Goal: Communication & Community: Participate in discussion

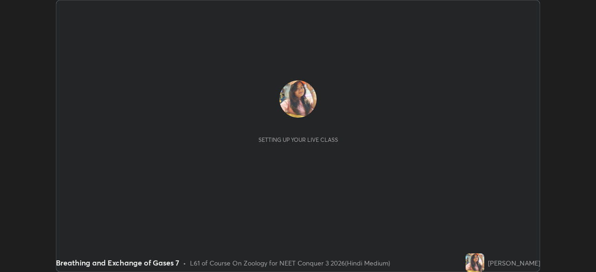
scroll to position [272, 595]
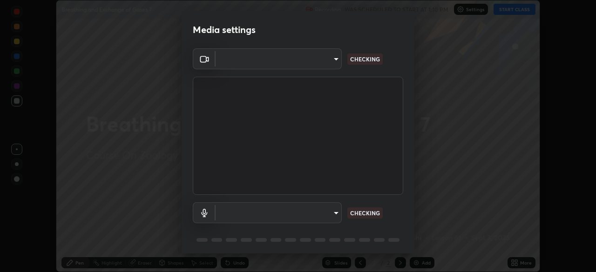
type input "fc38be1871f717ddc8e1b512eadbf63495b763d4820be899b5c927fedf8d93a0"
click at [336, 211] on body "Erase all Breathing and Exchange of Gases 7 Recording WAS SCHEDULED TO START AT…" at bounding box center [298, 136] width 596 height 272
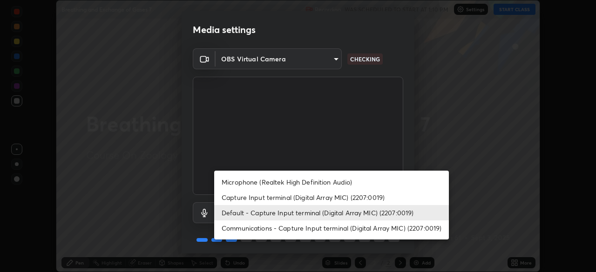
click at [277, 229] on li "Communications - Capture Input terminal (Digital Array MIC) (2207:0019)" at bounding box center [331, 228] width 235 height 15
type input "communications"
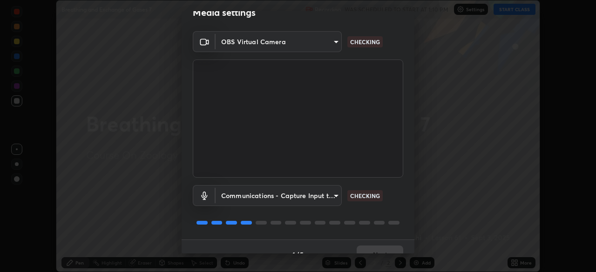
scroll to position [33, 0]
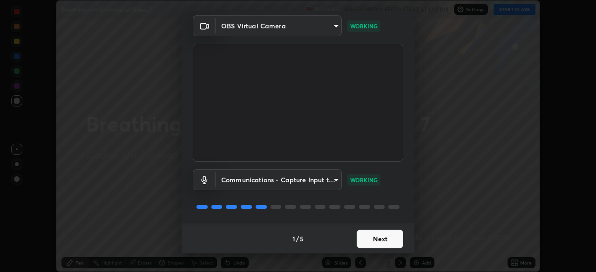
click at [371, 241] on button "Next" at bounding box center [380, 239] width 47 height 19
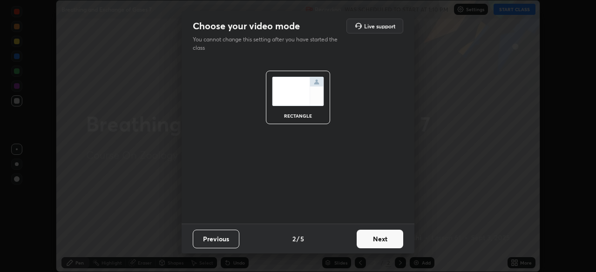
click at [372, 243] on button "Next" at bounding box center [380, 239] width 47 height 19
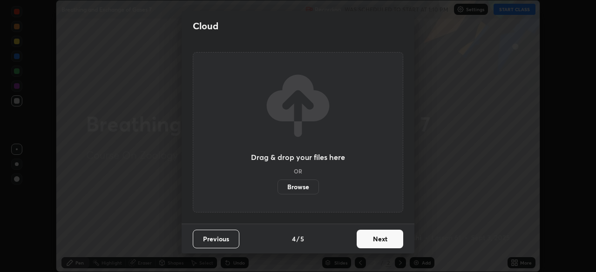
click at [377, 241] on button "Next" at bounding box center [380, 239] width 47 height 19
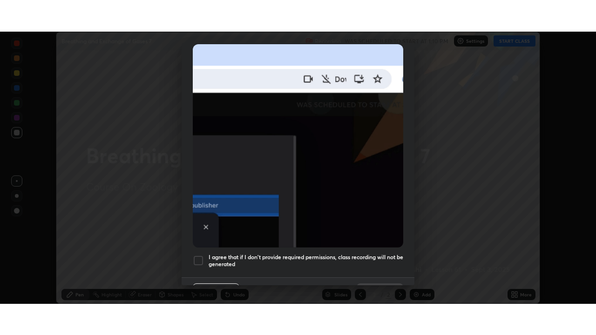
scroll to position [223, 0]
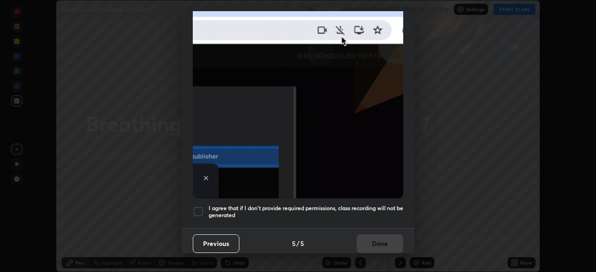
click at [198, 209] on div at bounding box center [198, 211] width 11 height 11
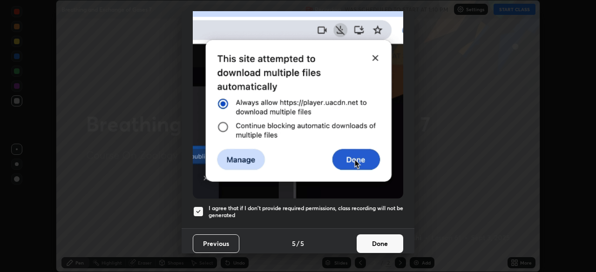
click at [377, 240] on button "Done" at bounding box center [380, 244] width 47 height 19
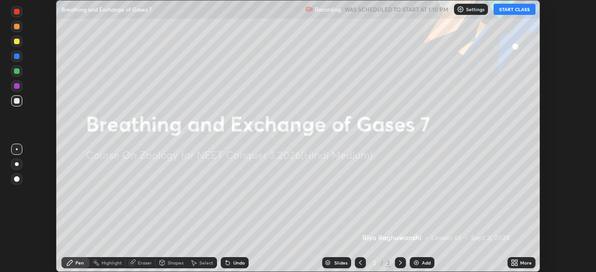
click at [521, 9] on button "START CLASS" at bounding box center [514, 9] width 42 height 11
click at [513, 261] on icon at bounding box center [513, 261] width 2 height 2
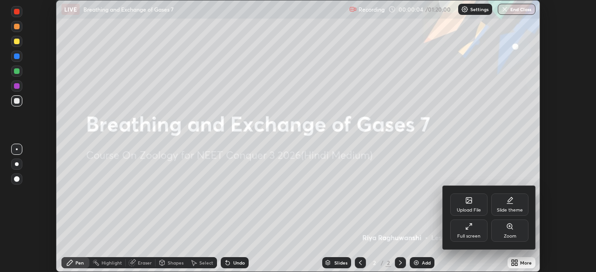
click at [461, 210] on div "Upload File" at bounding box center [469, 210] width 24 height 5
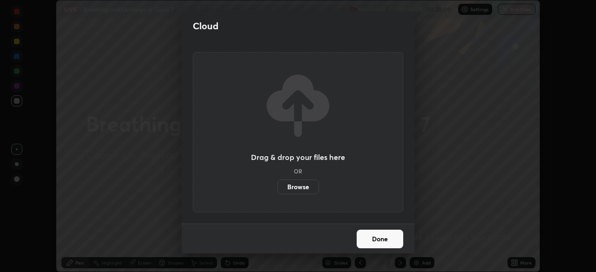
click at [289, 187] on label "Browse" at bounding box center [297, 187] width 41 height 15
click at [277, 187] on input "Browse" at bounding box center [277, 187] width 0 height 15
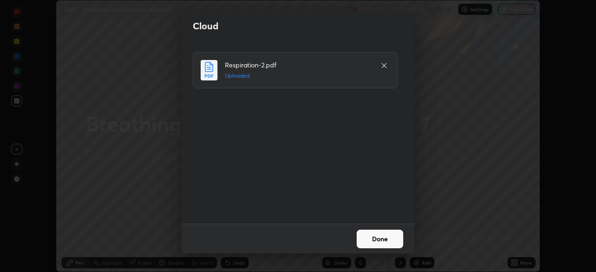
click at [371, 239] on button "Done" at bounding box center [380, 239] width 47 height 19
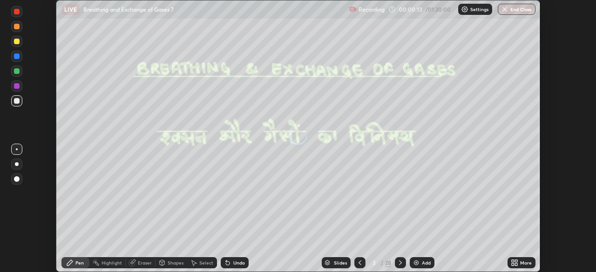
click at [358, 262] on icon at bounding box center [359, 262] width 7 height 7
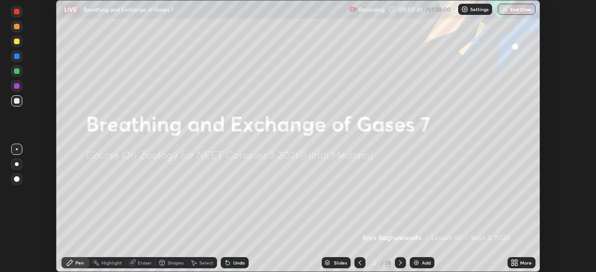
click at [512, 265] on icon at bounding box center [513, 264] width 2 height 2
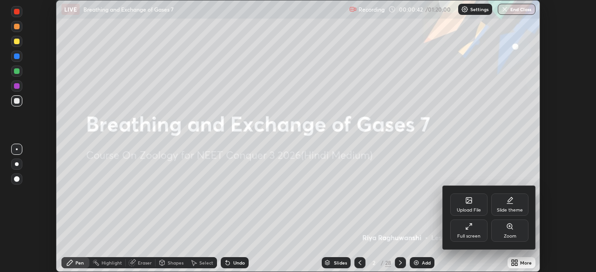
click at [464, 234] on div "Full screen" at bounding box center [468, 236] width 23 height 5
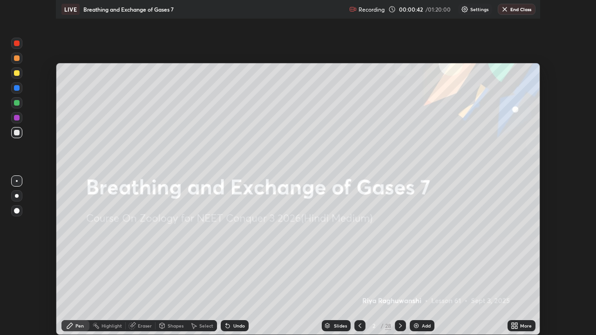
scroll to position [335, 596]
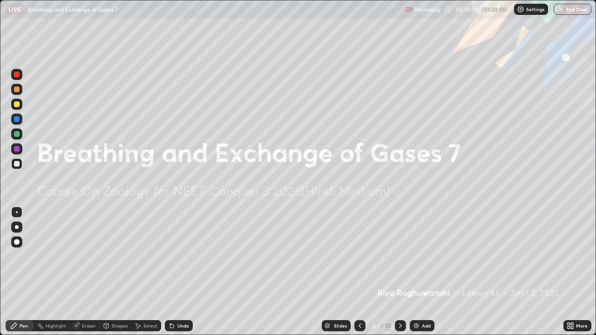
click at [339, 272] on div "Slides" at bounding box center [340, 326] width 13 height 5
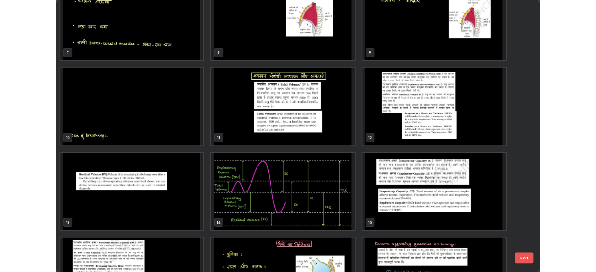
scroll to position [239, 0]
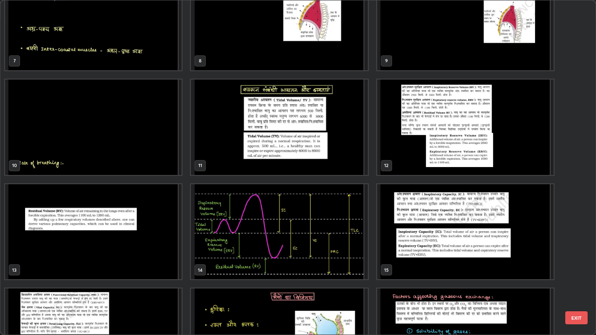
click at [307, 242] on img "grid" at bounding box center [279, 231] width 176 height 95
click at [308, 239] on img "grid" at bounding box center [279, 231] width 176 height 95
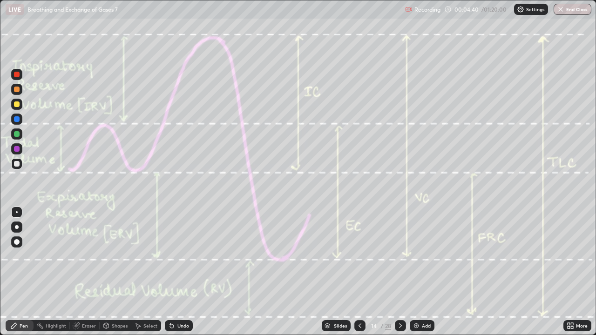
click at [16, 134] on div at bounding box center [17, 134] width 6 height 6
click at [399, 272] on icon at bounding box center [400, 325] width 7 height 7
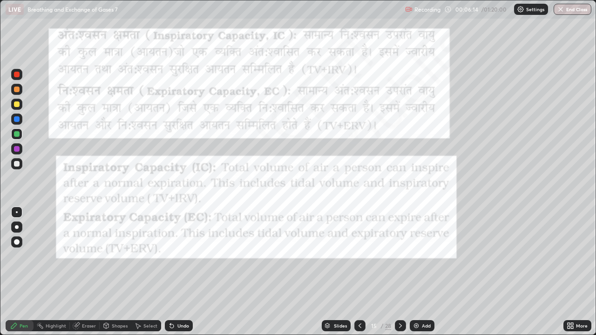
click at [399, 272] on icon at bounding box center [400, 325] width 7 height 7
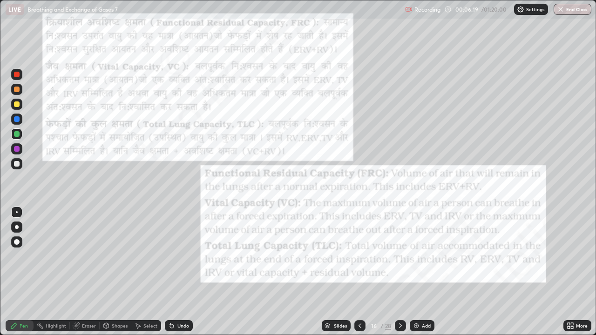
click at [399, 272] on icon at bounding box center [400, 325] width 7 height 7
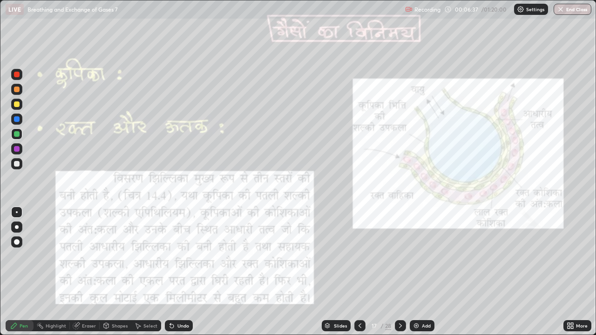
click at [17, 119] on div at bounding box center [17, 119] width 6 height 6
click at [88, 272] on div "Eraser" at bounding box center [89, 326] width 14 height 5
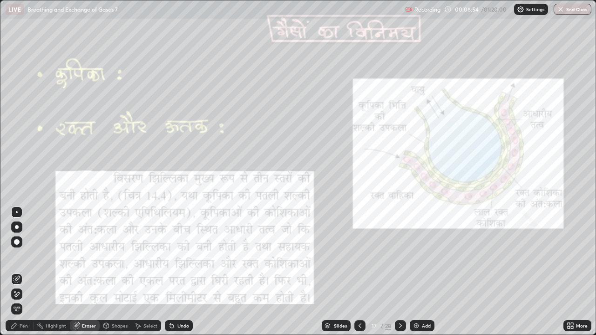
click at [27, 272] on div "Pen" at bounding box center [24, 326] width 8 height 5
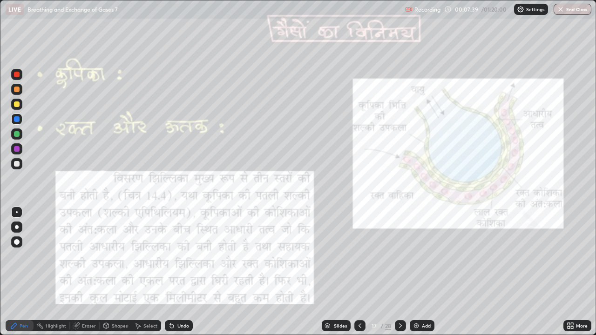
click at [16, 163] on div at bounding box center [17, 164] width 6 height 6
click at [15, 150] on div at bounding box center [17, 149] width 6 height 6
click at [17, 166] on div at bounding box center [17, 164] width 6 height 6
click at [18, 73] on div at bounding box center [17, 75] width 6 height 6
click at [415, 272] on img at bounding box center [415, 325] width 7 height 7
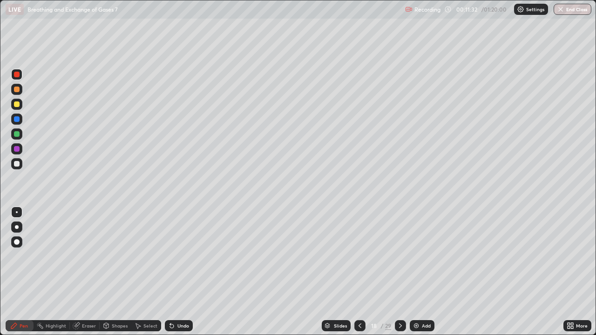
click at [15, 117] on div at bounding box center [17, 119] width 6 height 6
click at [358, 272] on icon at bounding box center [359, 326] width 3 height 5
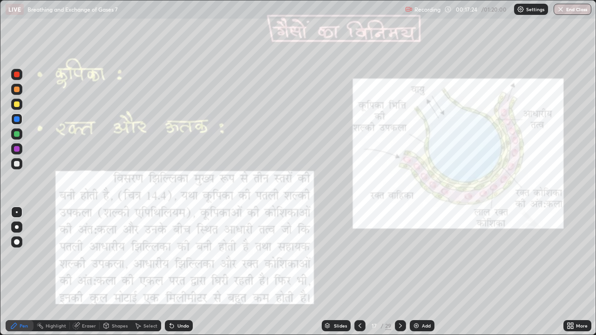
click at [400, 272] on icon at bounding box center [400, 326] width 3 height 5
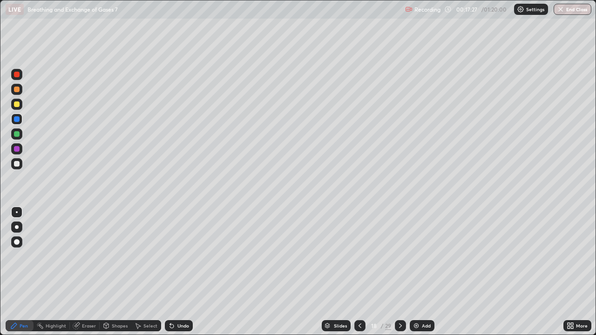
click at [399, 272] on div at bounding box center [400, 325] width 11 height 11
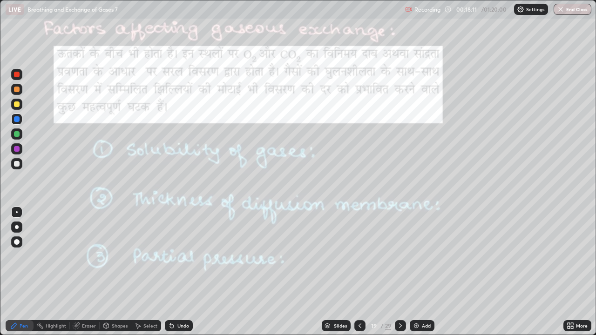
click at [18, 103] on div at bounding box center [17, 104] width 6 height 6
click at [20, 79] on div at bounding box center [16, 74] width 11 height 11
click at [16, 164] on div at bounding box center [17, 164] width 6 height 6
click at [172, 272] on icon at bounding box center [171, 325] width 7 height 7
click at [172, 272] on icon at bounding box center [172, 326] width 4 height 4
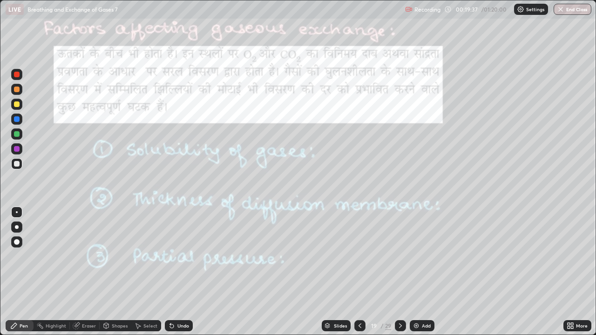
click at [170, 272] on icon at bounding box center [172, 326] width 4 height 4
click at [401, 272] on icon at bounding box center [400, 325] width 7 height 7
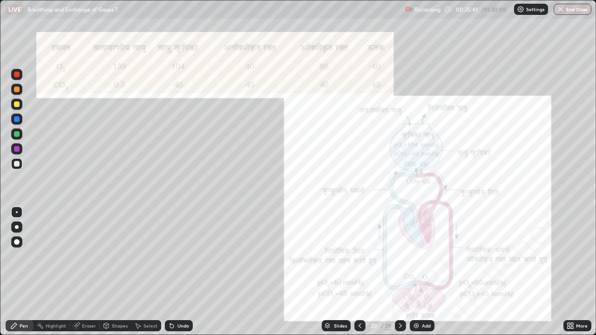
click at [16, 150] on div at bounding box center [17, 149] width 6 height 6
click at [18, 162] on div at bounding box center [17, 164] width 6 height 6
click at [18, 75] on div at bounding box center [17, 75] width 6 height 6
click at [401, 272] on icon at bounding box center [400, 325] width 7 height 7
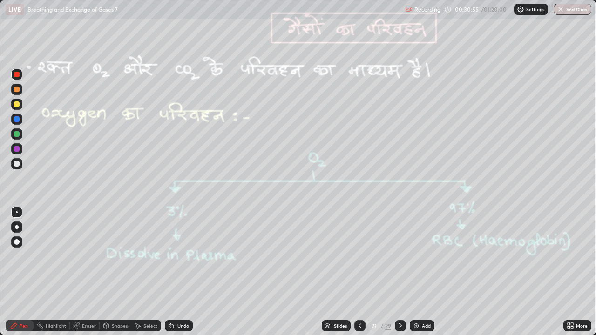
click at [359, 272] on icon at bounding box center [359, 325] width 7 height 7
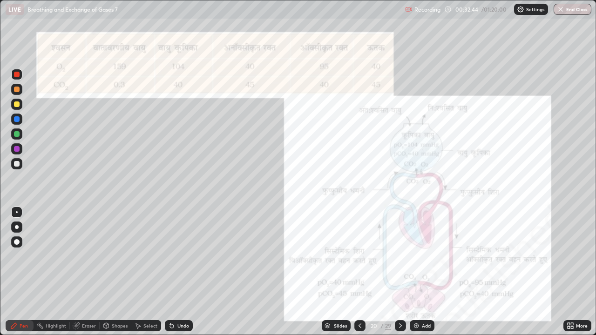
click at [19, 151] on div at bounding box center [17, 149] width 6 height 6
click at [415, 272] on img at bounding box center [415, 325] width 7 height 7
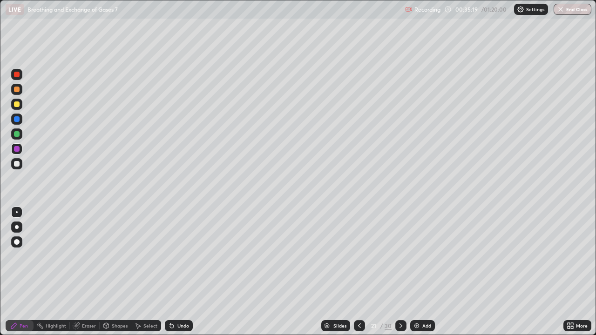
click at [116, 272] on div "Shapes" at bounding box center [120, 326] width 16 height 5
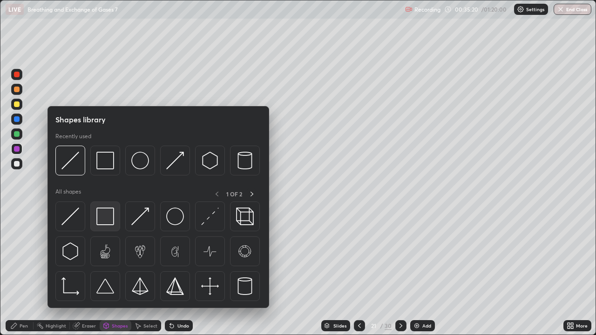
click at [108, 219] on img at bounding box center [105, 217] width 18 height 18
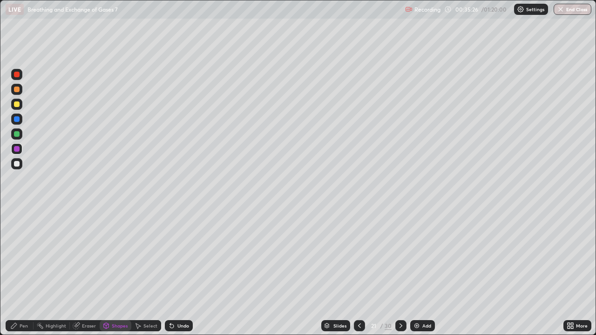
click at [17, 165] on div at bounding box center [17, 164] width 6 height 6
click at [172, 272] on icon at bounding box center [171, 325] width 7 height 7
click at [25, 272] on div "Pen" at bounding box center [24, 326] width 8 height 5
click at [180, 272] on div "Undo" at bounding box center [183, 326] width 12 height 5
click at [174, 272] on icon at bounding box center [171, 325] width 7 height 7
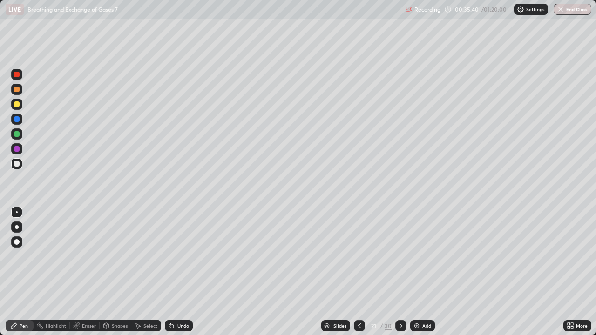
click at [18, 120] on div at bounding box center [17, 119] width 6 height 6
click at [179, 272] on div "Undo" at bounding box center [183, 326] width 12 height 5
click at [177, 272] on div "Undo" at bounding box center [183, 326] width 12 height 5
click at [179, 272] on div "Undo" at bounding box center [183, 326] width 12 height 5
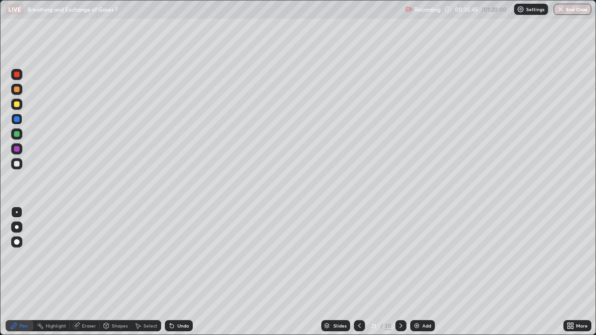
click at [178, 272] on div "Undo" at bounding box center [179, 325] width 28 height 11
click at [179, 272] on div "Undo" at bounding box center [179, 325] width 28 height 11
click at [179, 272] on div "Undo" at bounding box center [183, 326] width 12 height 5
click at [18, 149] on div at bounding box center [17, 149] width 6 height 6
click at [18, 135] on div at bounding box center [17, 134] width 6 height 6
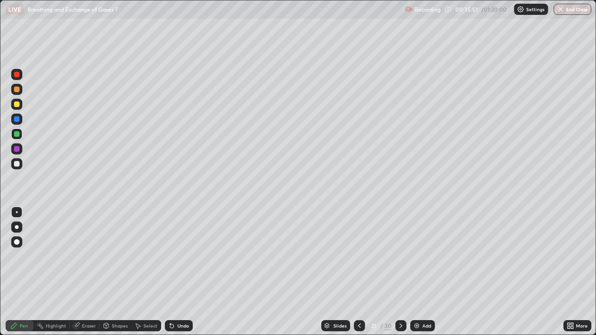
click at [14, 72] on div at bounding box center [17, 75] width 6 height 6
click at [21, 120] on div at bounding box center [16, 119] width 11 height 11
click at [15, 74] on div at bounding box center [17, 75] width 6 height 6
click at [19, 162] on div at bounding box center [17, 164] width 6 height 6
click at [358, 272] on icon at bounding box center [359, 325] width 7 height 7
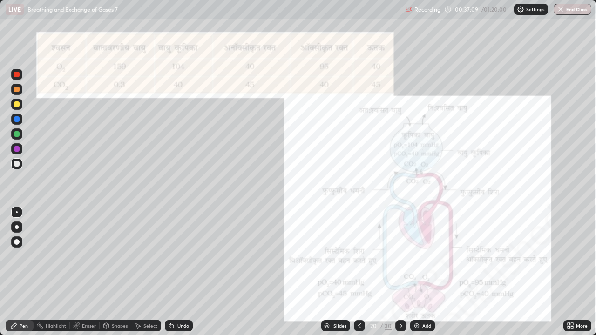
click at [399, 272] on icon at bounding box center [400, 325] width 7 height 7
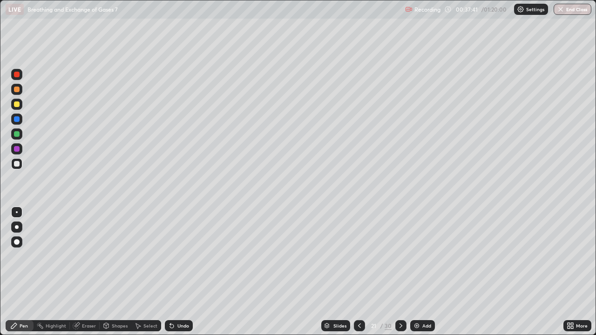
click at [177, 272] on div "Undo" at bounding box center [183, 326] width 12 height 5
click at [86, 272] on div "Eraser" at bounding box center [89, 326] width 14 height 5
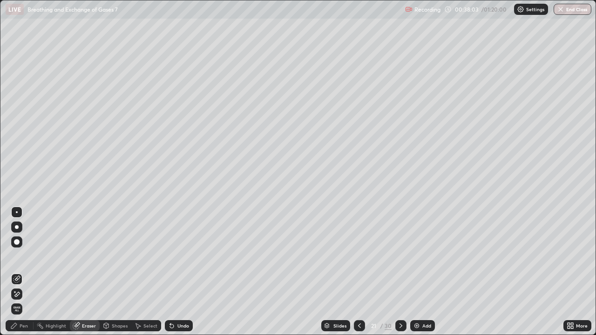
click at [19, 272] on div "Pen" at bounding box center [20, 325] width 28 height 11
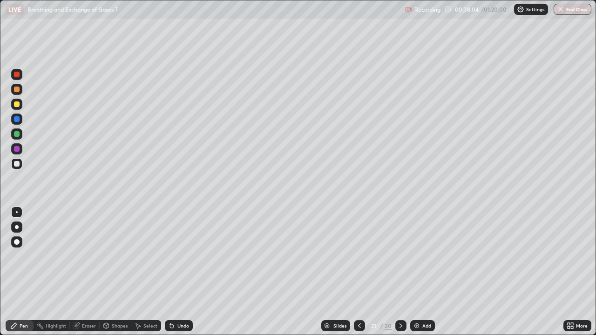
click at [17, 74] on div at bounding box center [17, 75] width 6 height 6
click at [18, 162] on div at bounding box center [17, 164] width 6 height 6
click at [16, 120] on div at bounding box center [17, 119] width 6 height 6
click at [16, 104] on div at bounding box center [17, 104] width 6 height 6
click at [17, 163] on div at bounding box center [17, 164] width 6 height 6
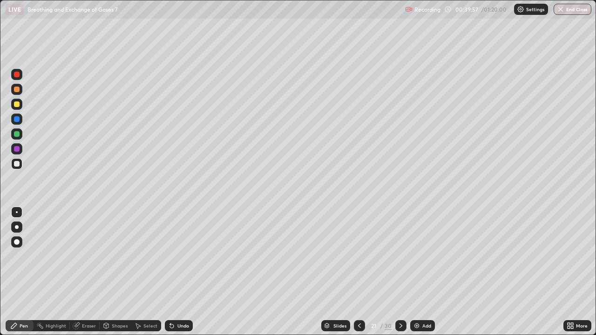
click at [110, 272] on div "Shapes" at bounding box center [116, 325] width 32 height 11
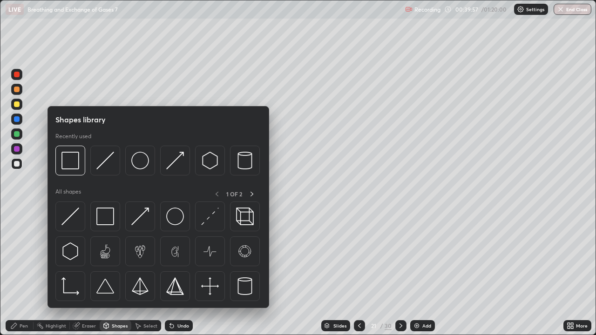
click at [86, 272] on div "Eraser" at bounding box center [89, 326] width 14 height 5
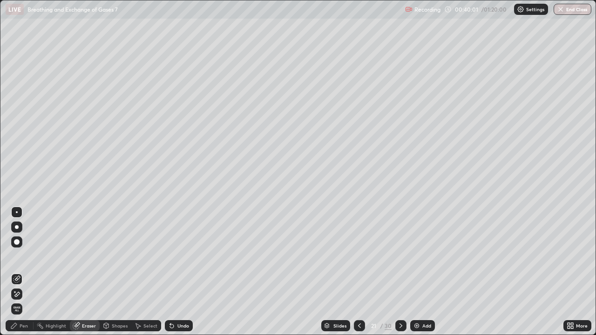
click at [21, 272] on div "Pen" at bounding box center [24, 326] width 8 height 5
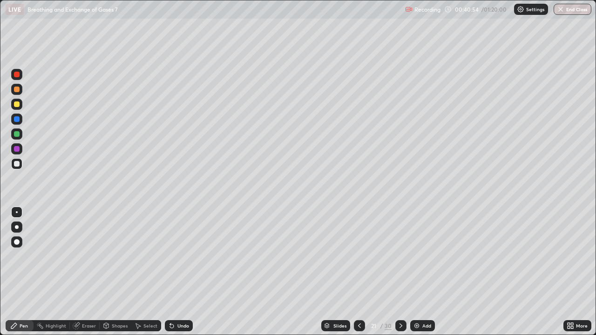
click at [14, 124] on div at bounding box center [16, 119] width 11 height 11
click at [170, 272] on icon at bounding box center [172, 326] width 4 height 4
click at [169, 272] on icon at bounding box center [171, 325] width 7 height 7
click at [170, 272] on icon at bounding box center [172, 326] width 4 height 4
click at [169, 272] on icon at bounding box center [171, 325] width 7 height 7
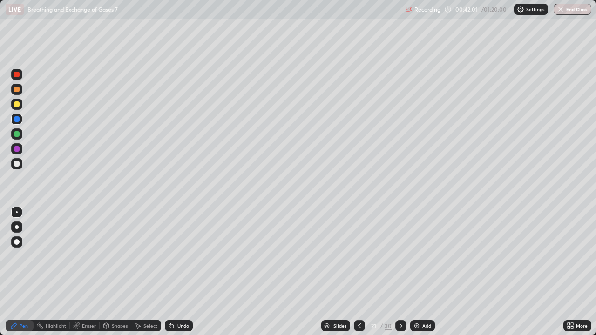
click at [358, 272] on icon at bounding box center [359, 325] width 7 height 7
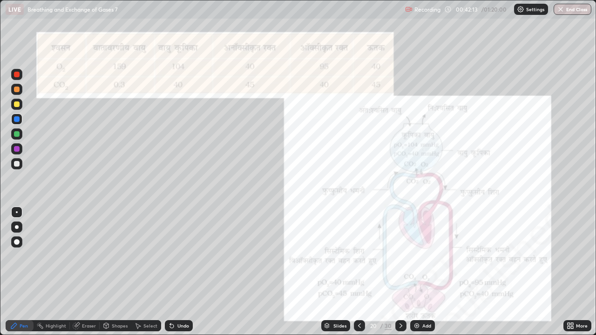
click at [400, 272] on icon at bounding box center [400, 325] width 7 height 7
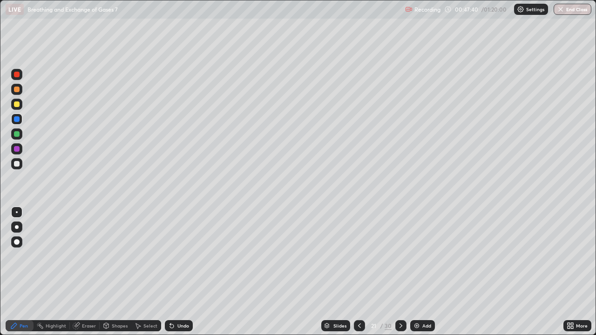
click at [400, 272] on icon at bounding box center [400, 325] width 7 height 7
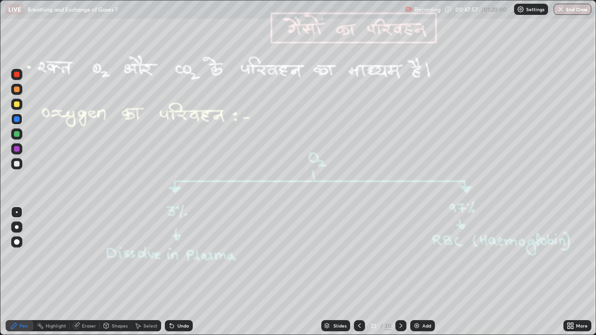
click at [15, 104] on div at bounding box center [17, 104] width 6 height 6
click at [399, 272] on icon at bounding box center [400, 326] width 3 height 5
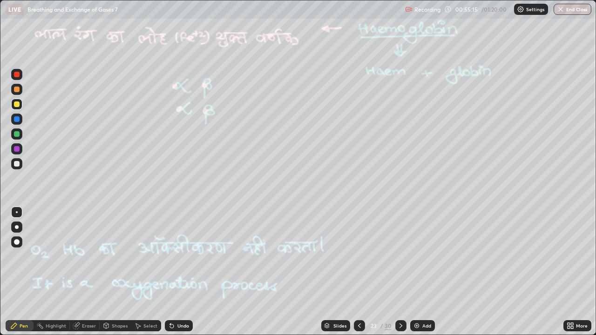
click at [170, 272] on icon at bounding box center [170, 324] width 1 height 1
click at [170, 272] on icon at bounding box center [172, 326] width 4 height 4
click at [173, 272] on icon at bounding box center [171, 325] width 7 height 7
click at [18, 75] on div at bounding box center [17, 75] width 6 height 6
click at [400, 272] on icon at bounding box center [400, 325] width 7 height 7
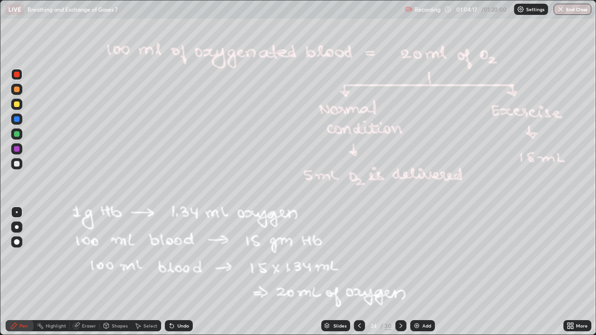
click at [15, 166] on div at bounding box center [17, 164] width 6 height 6
click at [399, 272] on icon at bounding box center [400, 325] width 7 height 7
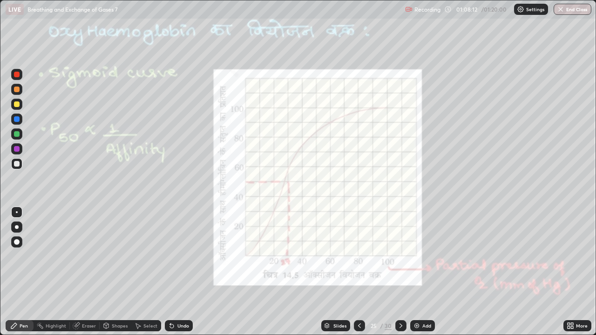
click at [15, 76] on div at bounding box center [17, 75] width 6 height 6
click at [560, 11] on img "button" at bounding box center [560, 9] width 7 height 7
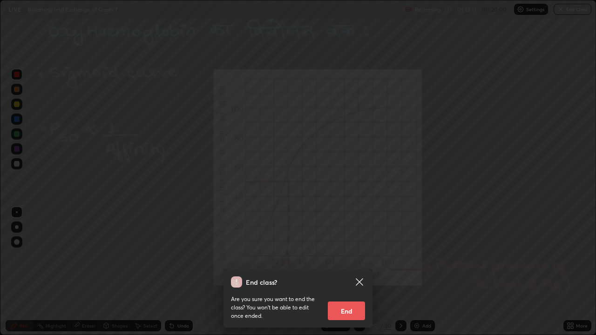
click at [350, 272] on button "End" at bounding box center [346, 311] width 37 height 19
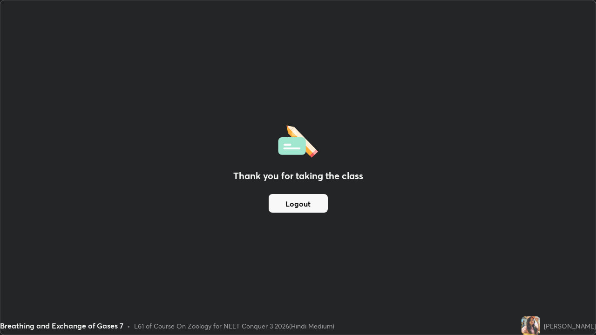
click at [270, 163] on div "Thank you for taking the class Logout" at bounding box center [297, 167] width 595 height 334
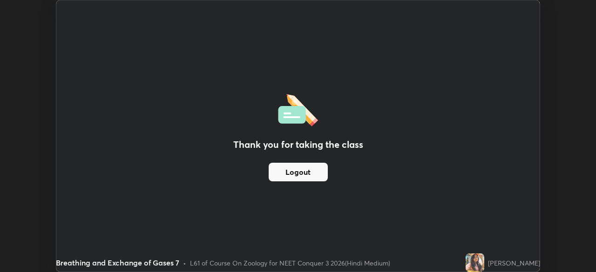
scroll to position [46280, 45957]
